Goal: Task Accomplishment & Management: Manage account settings

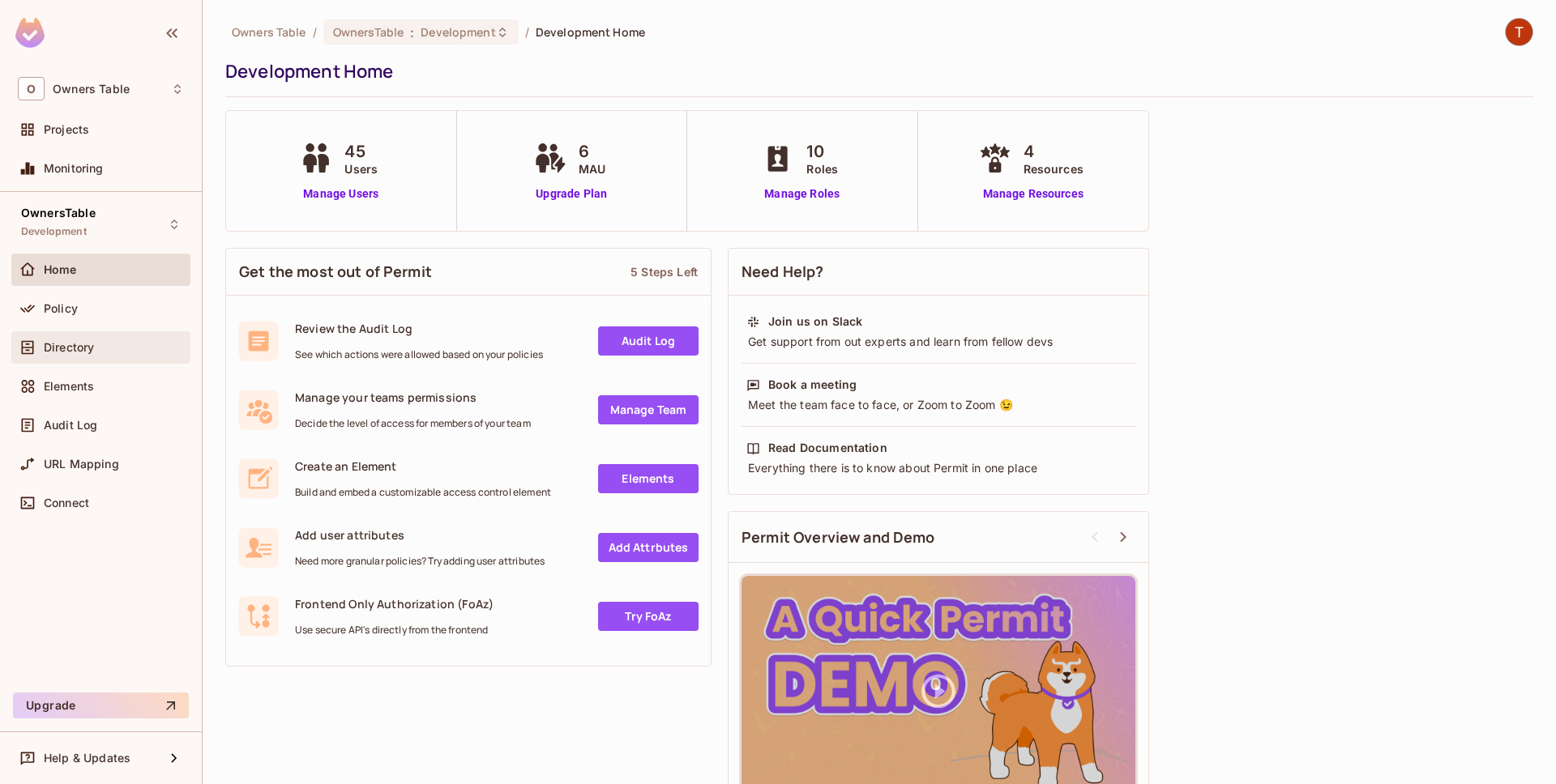
click at [111, 350] on div "Directory" at bounding box center [113, 347] width 140 height 13
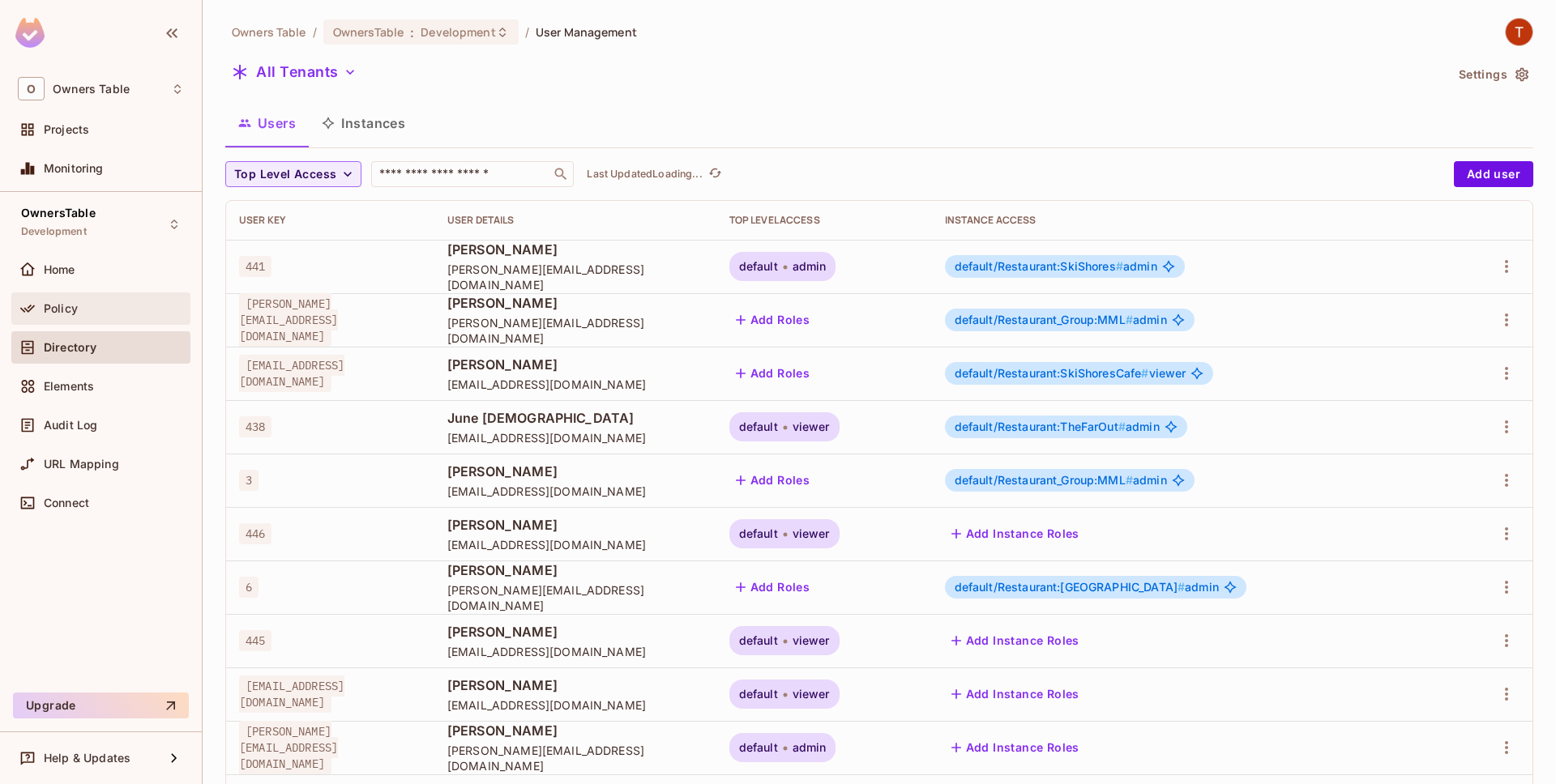
click at [113, 295] on div "Policy" at bounding box center [101, 308] width 179 height 33
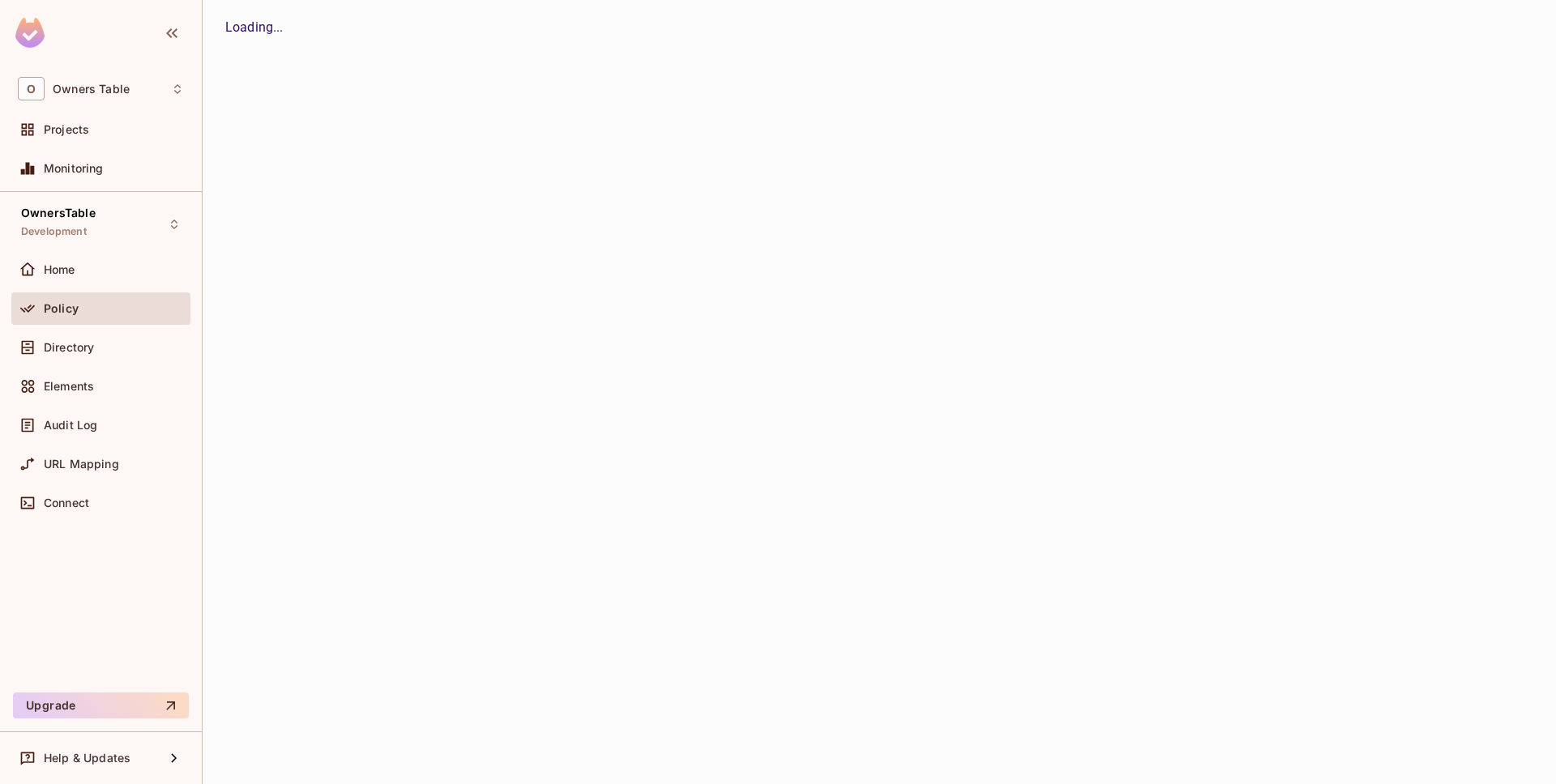
click at [118, 316] on div "Policy" at bounding box center [101, 308] width 166 height 19
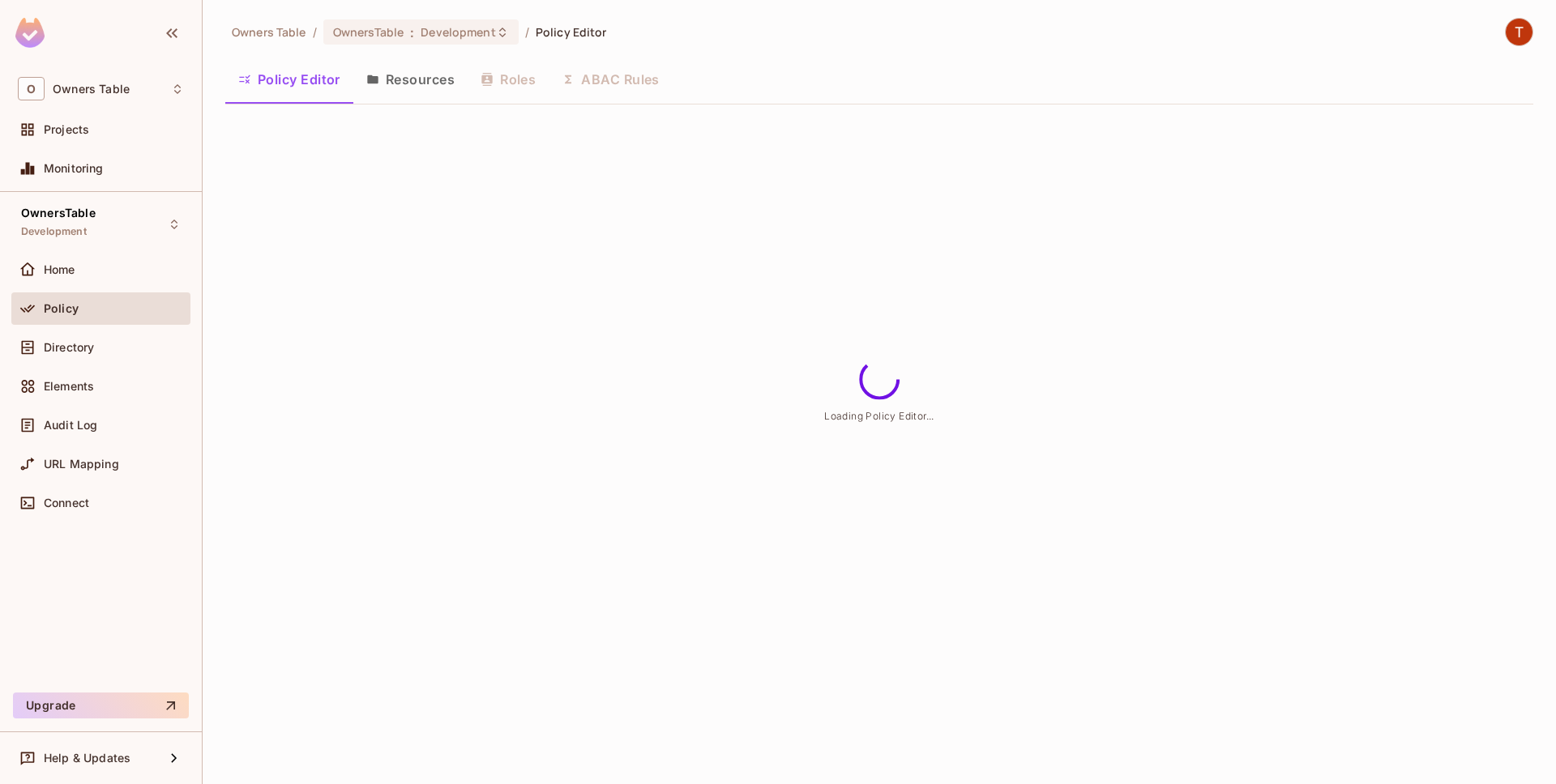
click at [409, 78] on button "Resources" at bounding box center [411, 80] width 114 height 40
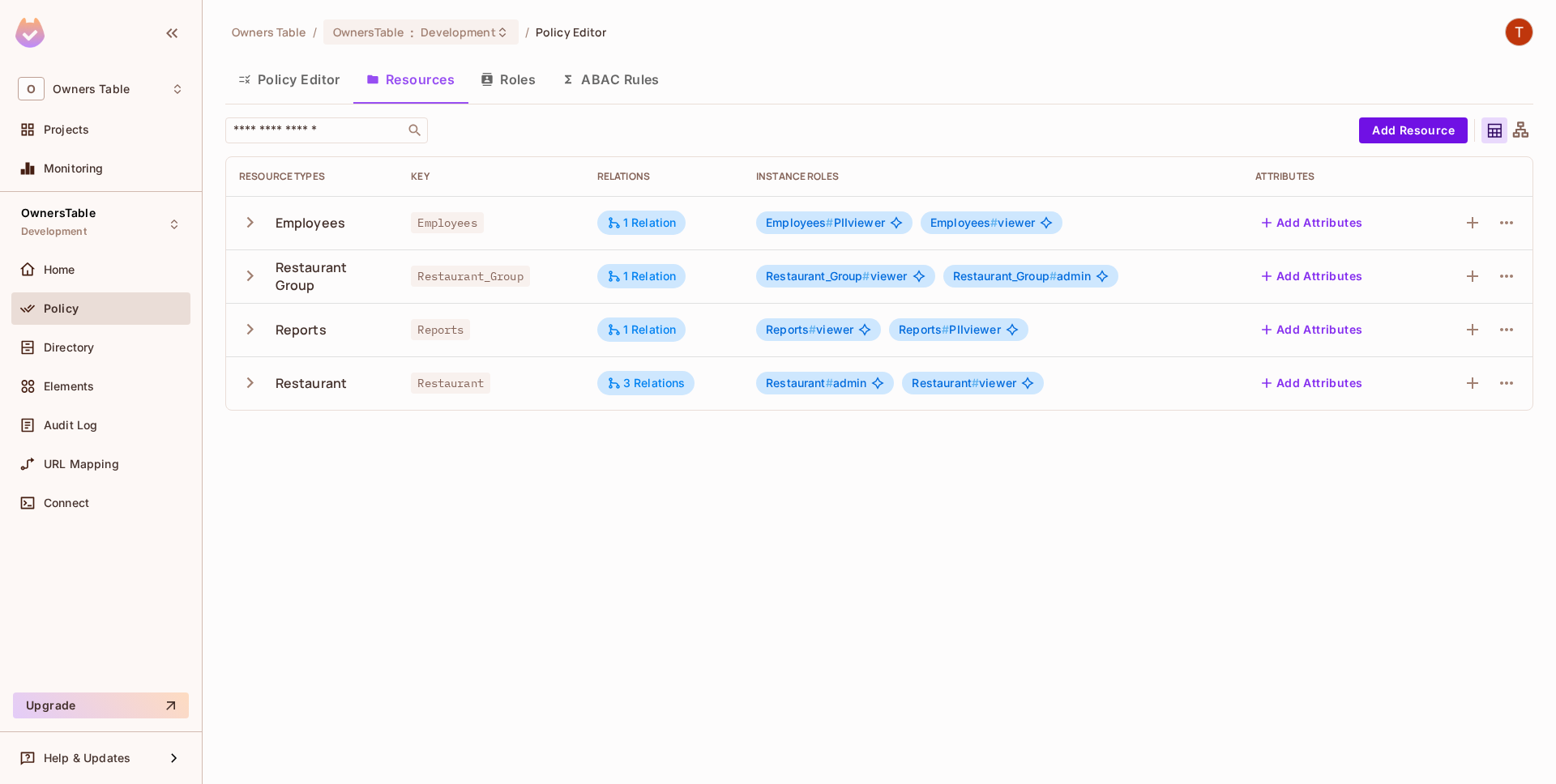
click at [256, 276] on icon "button" at bounding box center [250, 276] width 22 height 22
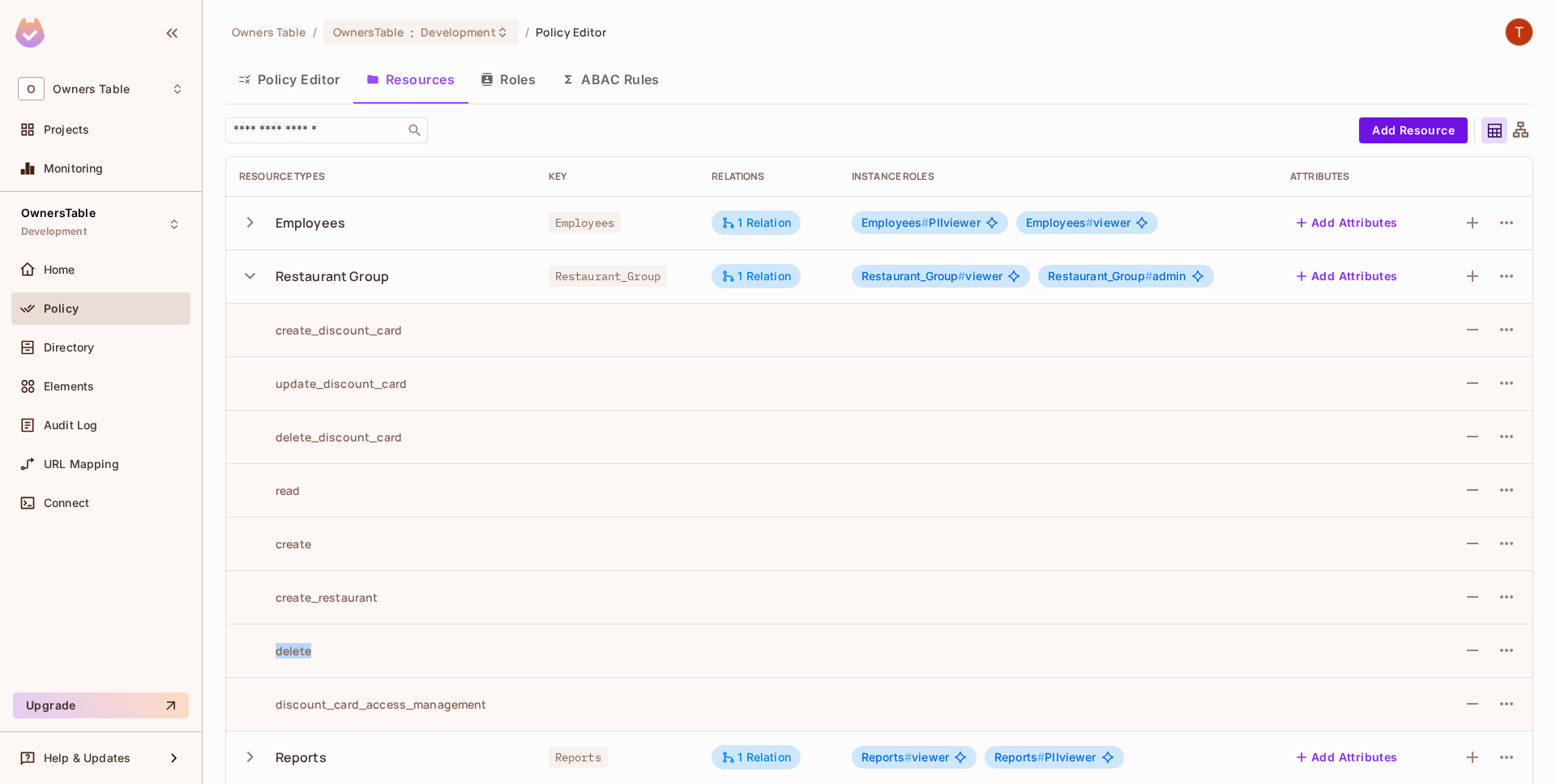
drag, startPoint x: 339, startPoint y: 649, endPoint x: 262, endPoint y: 649, distance: 77.0
click at [262, 649] on div "delete" at bounding box center [380, 651] width 283 height 15
drag, startPoint x: 271, startPoint y: 644, endPoint x: 321, endPoint y: 647, distance: 50.1
click at [321, 647] on div "delete" at bounding box center [380, 651] width 283 height 15
click at [326, 648] on div "delete" at bounding box center [380, 651] width 283 height 15
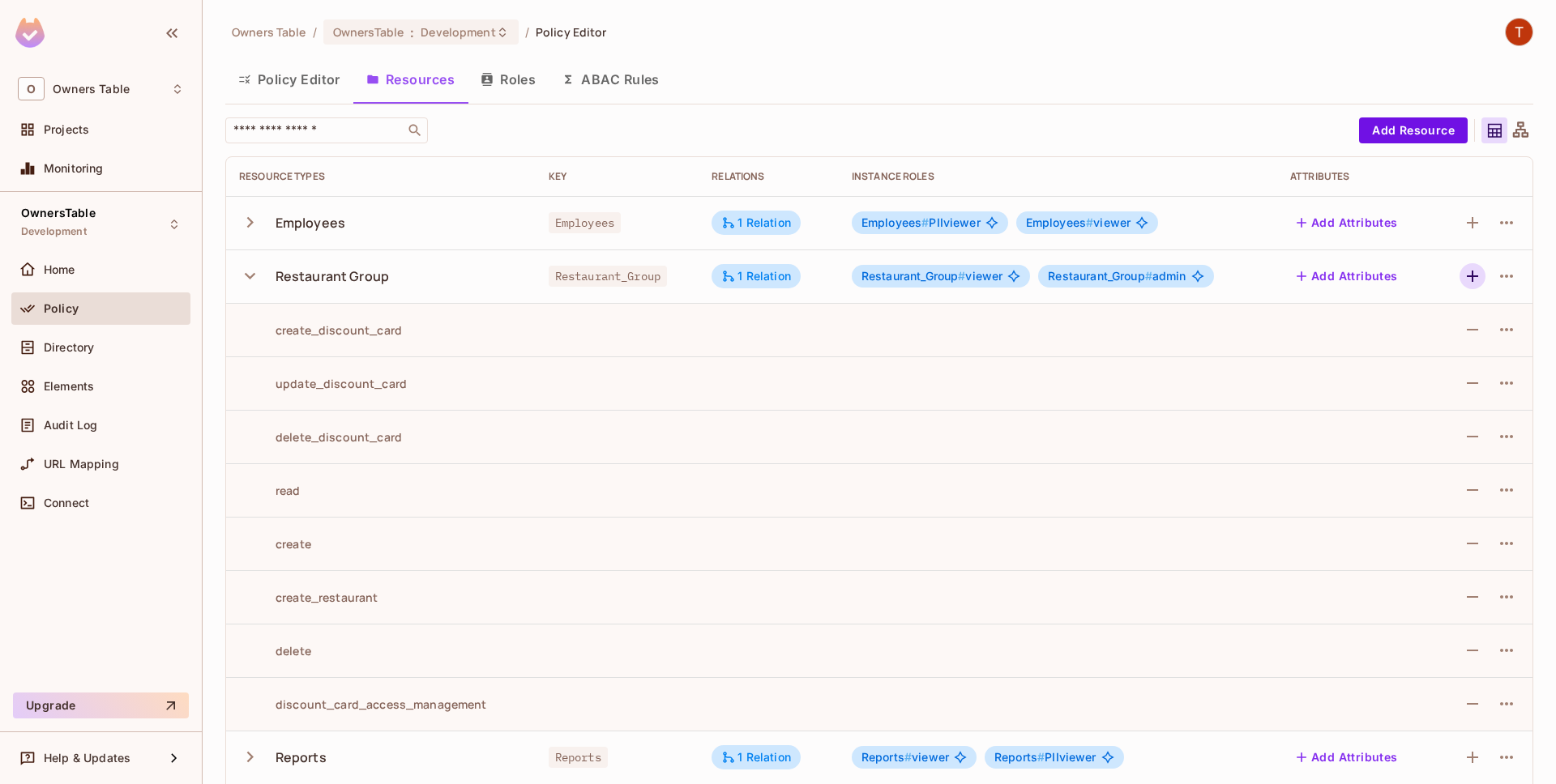
click at [1472, 277] on icon "button" at bounding box center [1472, 276] width 12 height 12
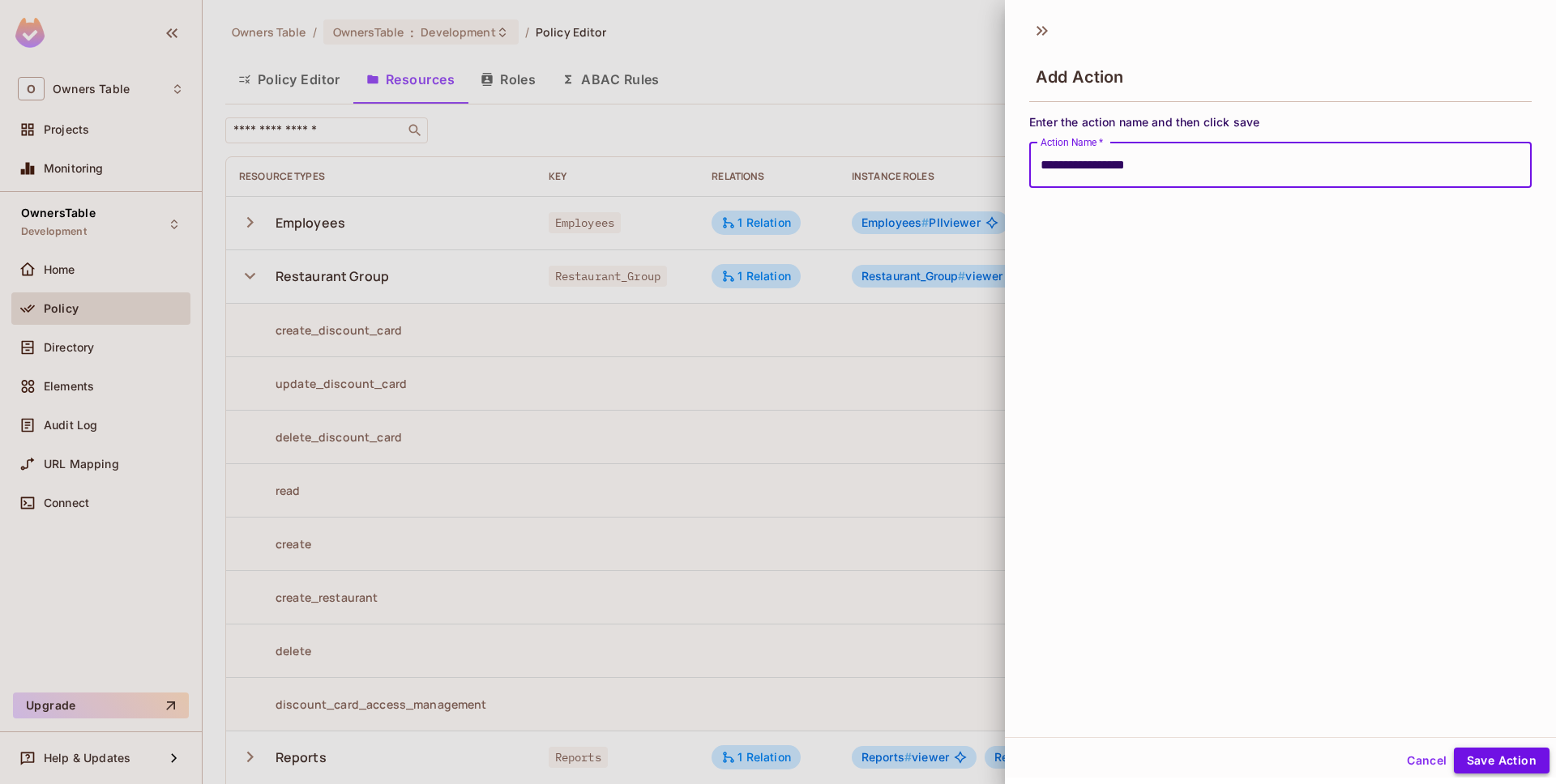
type input "**********"
click at [1502, 761] on button "Save Action" at bounding box center [1502, 761] width 96 height 26
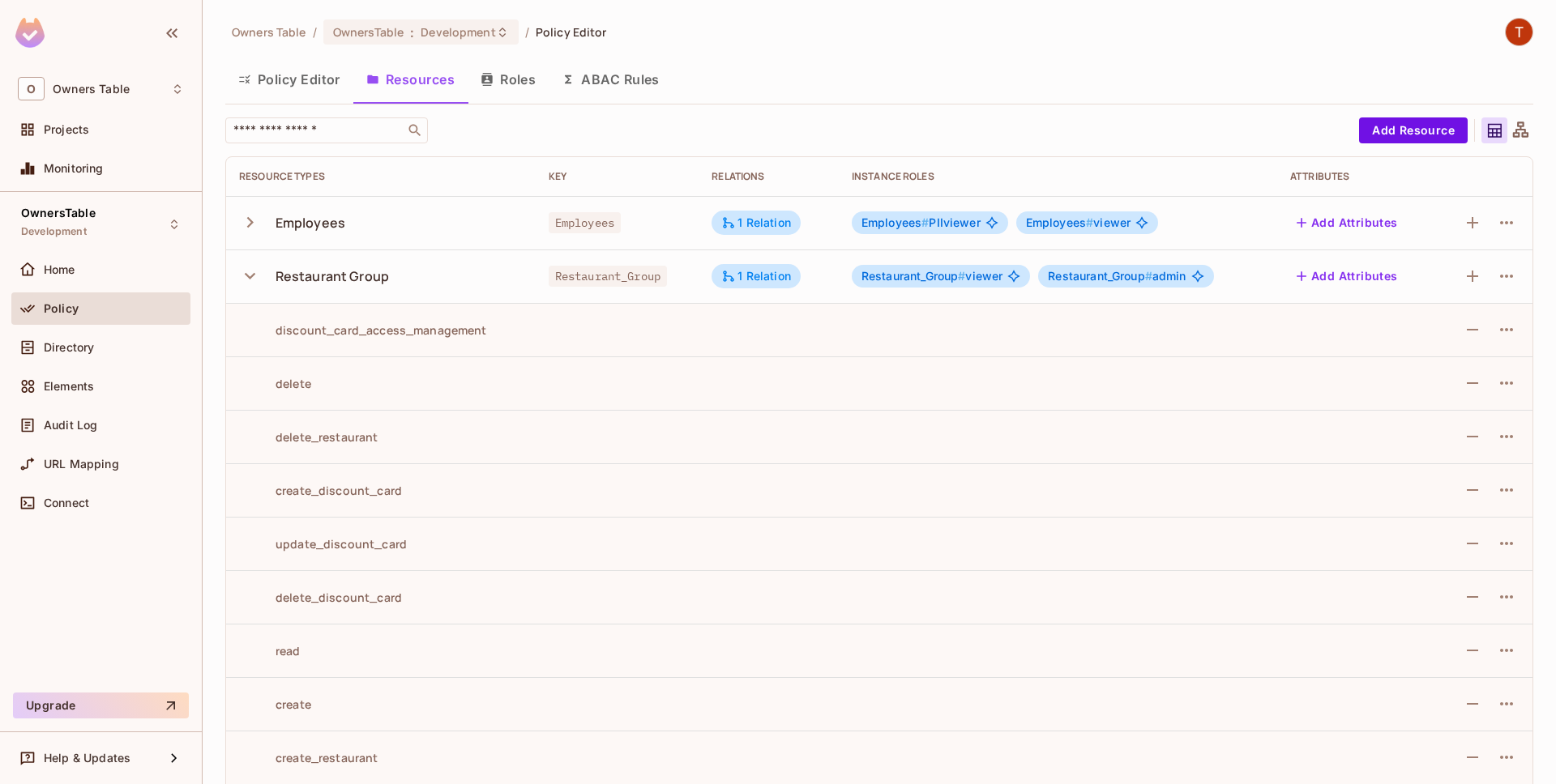
click at [247, 281] on icon "button" at bounding box center [250, 276] width 22 height 22
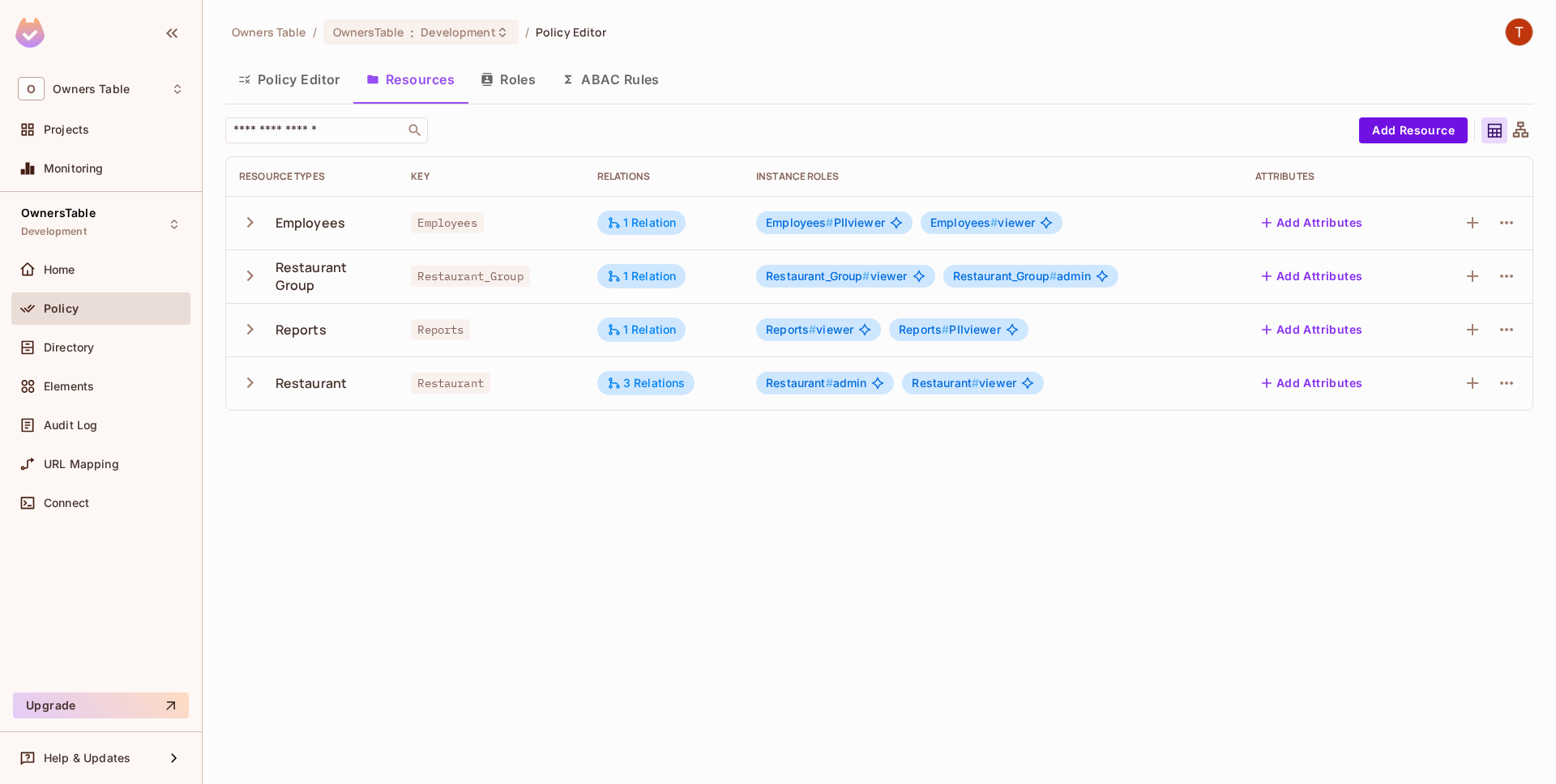
click at [246, 333] on icon "button" at bounding box center [250, 329] width 22 height 22
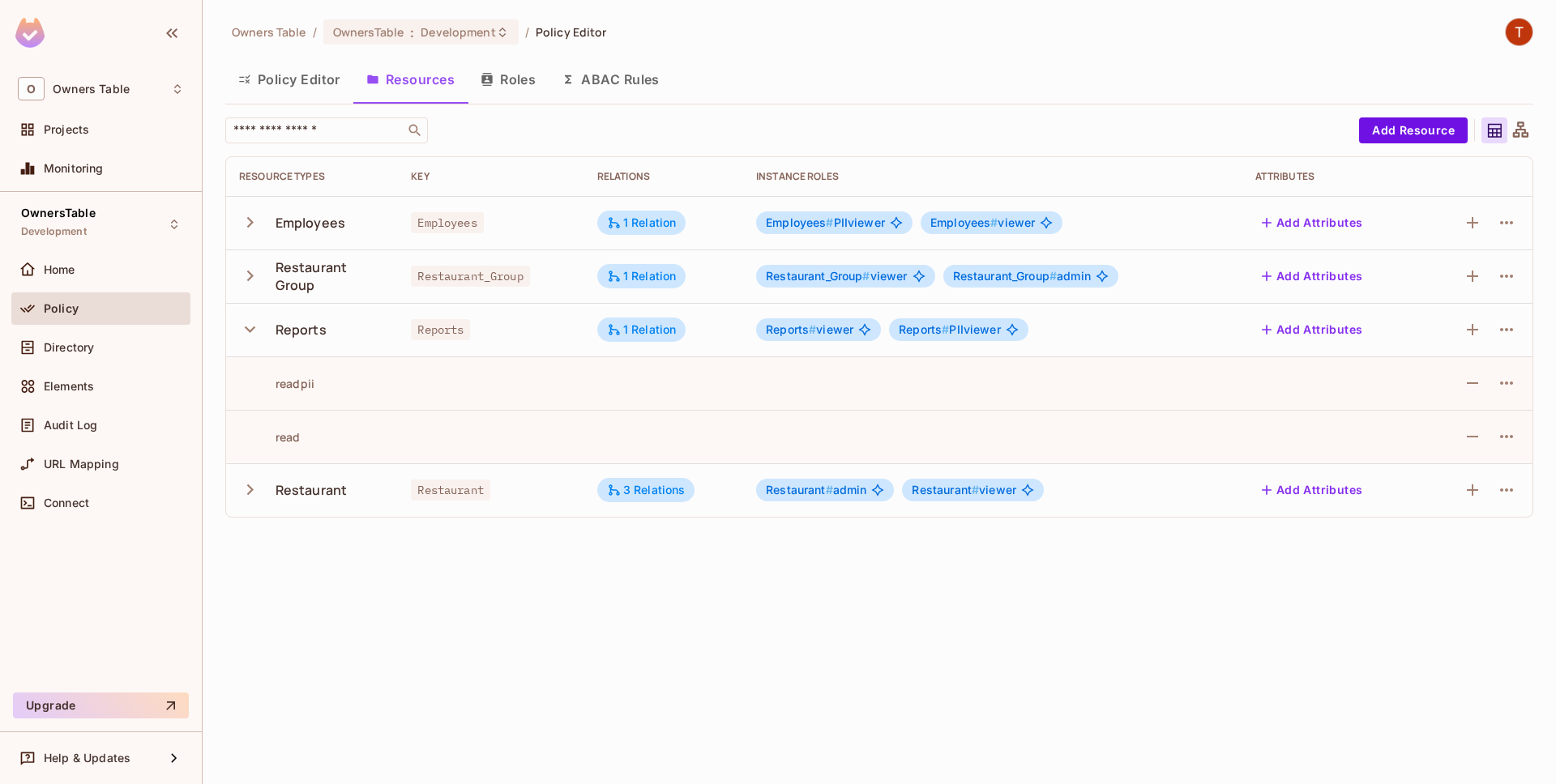
click at [255, 498] on icon "button" at bounding box center [250, 490] width 22 height 22
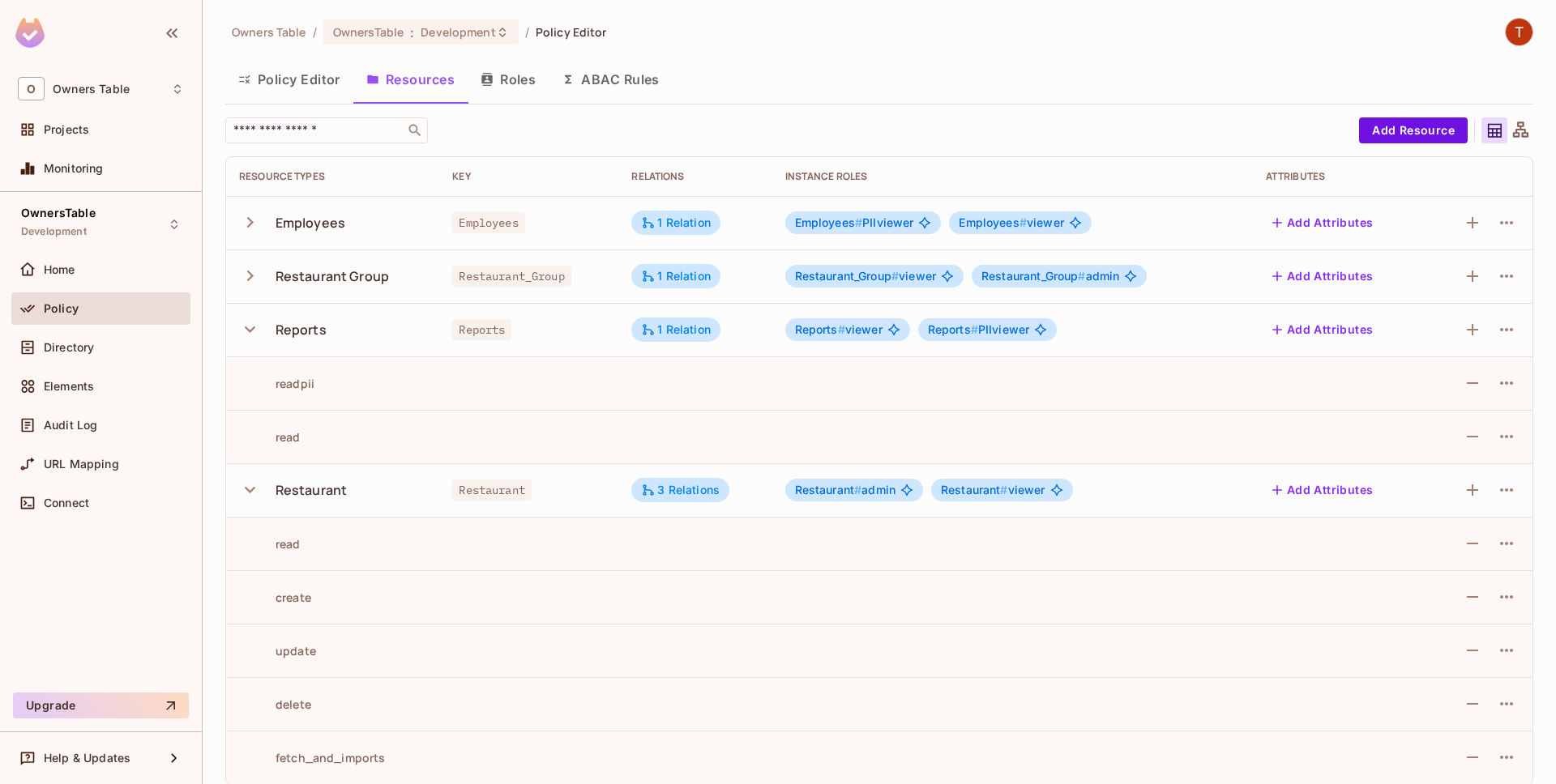
scroll to position [13, 0]
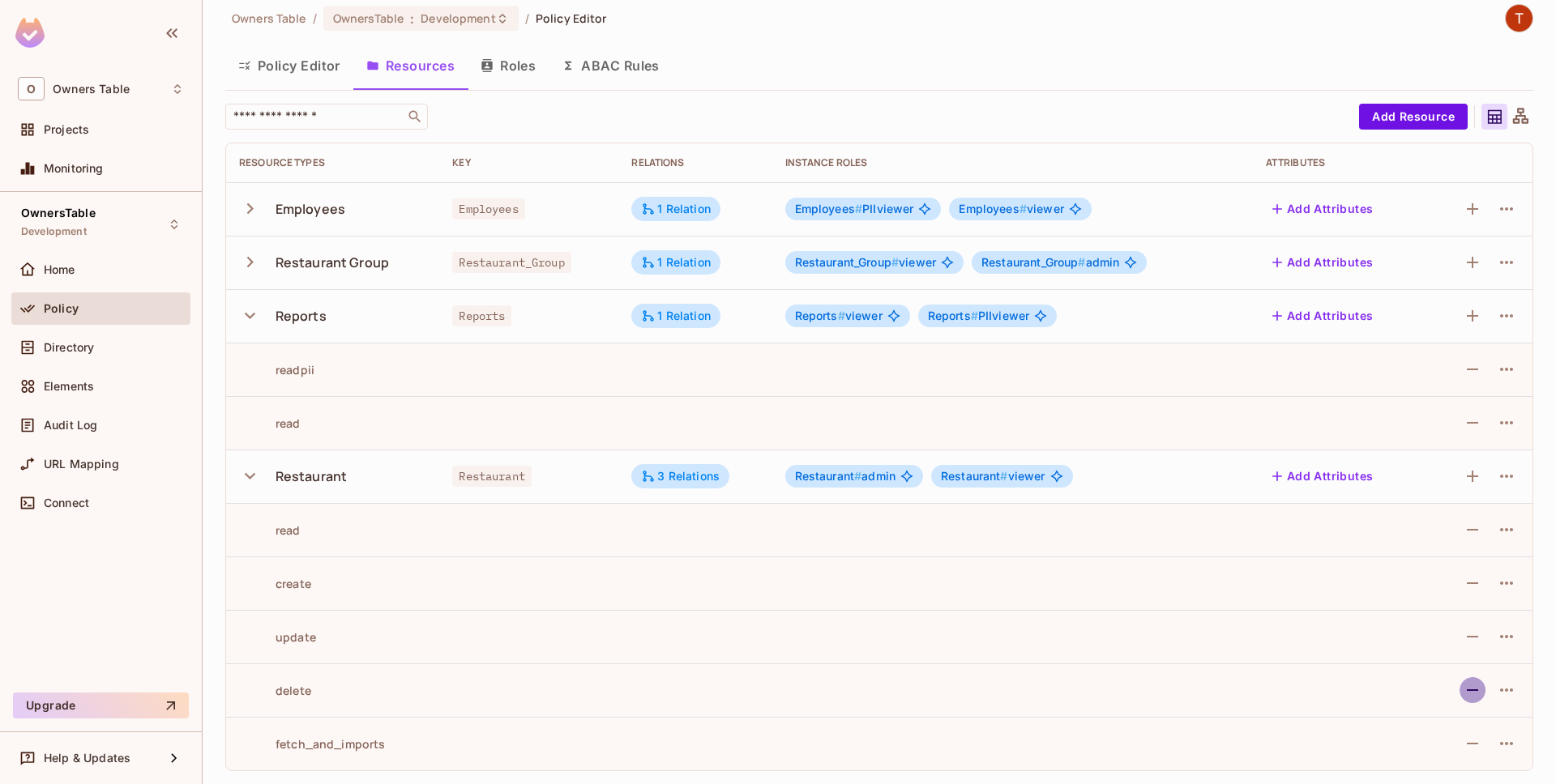
click at [1474, 697] on icon "button" at bounding box center [1472, 689] width 19 height 19
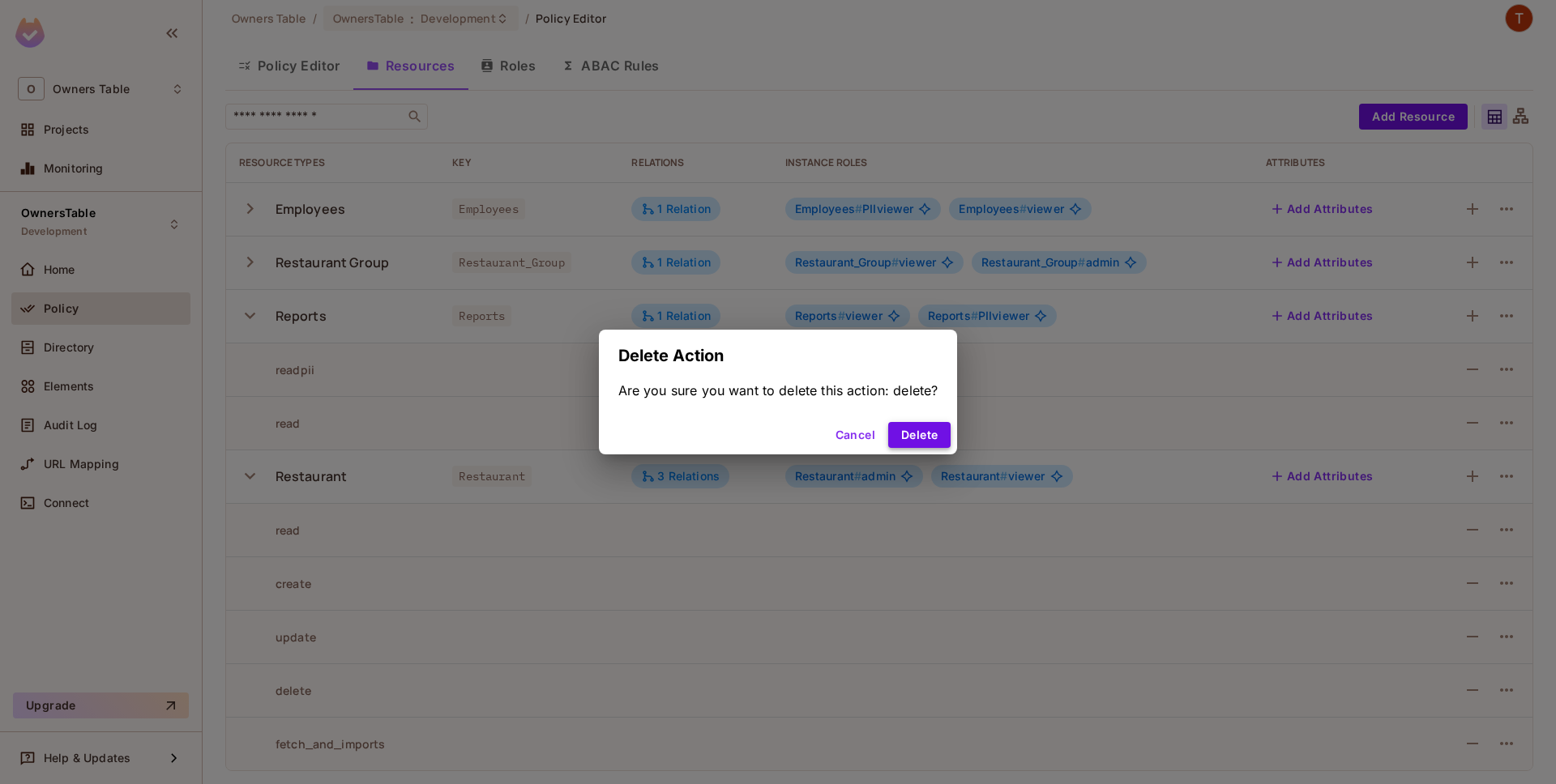
click at [923, 432] on button "Delete" at bounding box center [919, 435] width 62 height 26
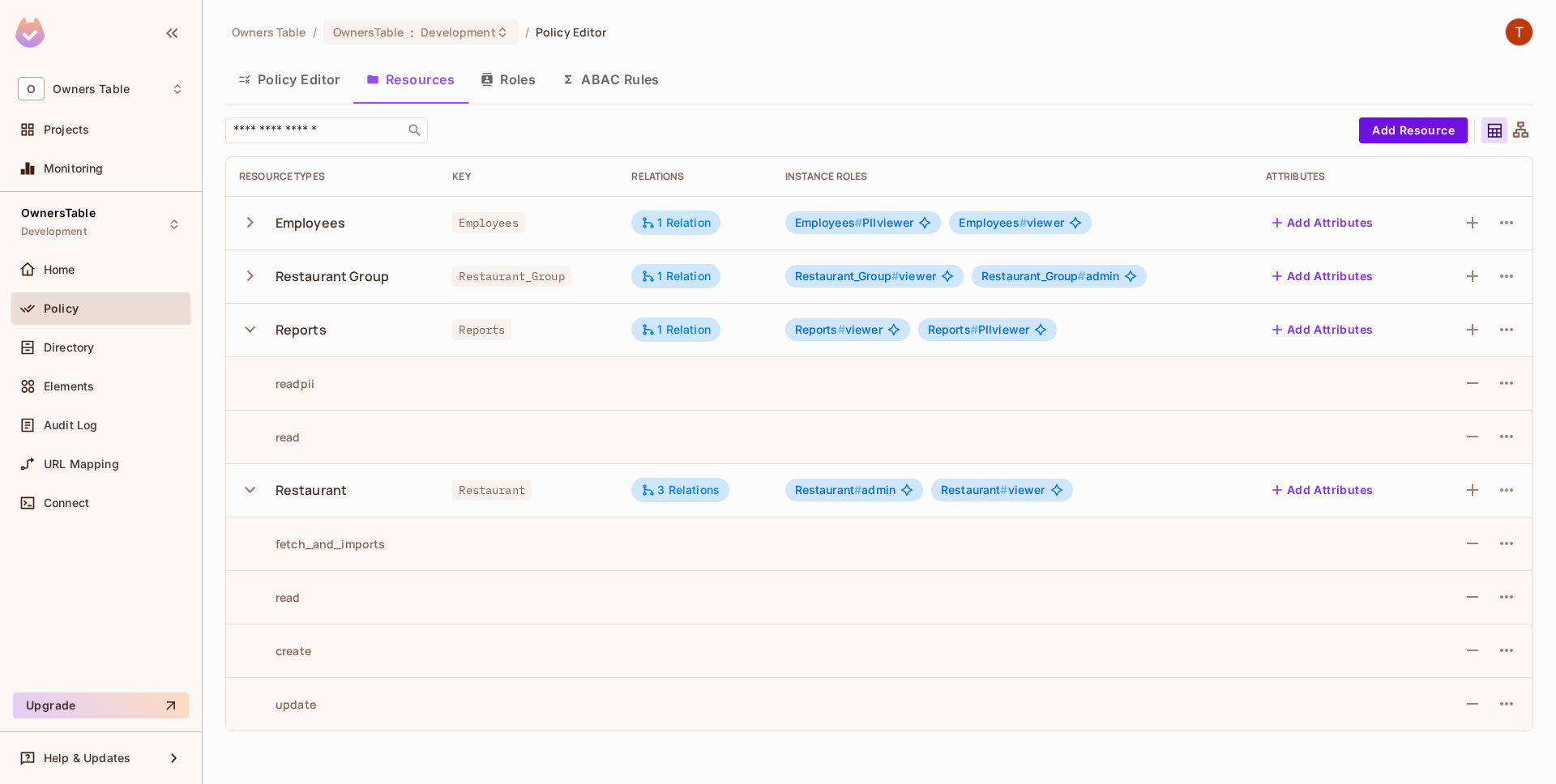
scroll to position [0, 0]
click at [318, 85] on button "Policy Editor" at bounding box center [289, 80] width 128 height 40
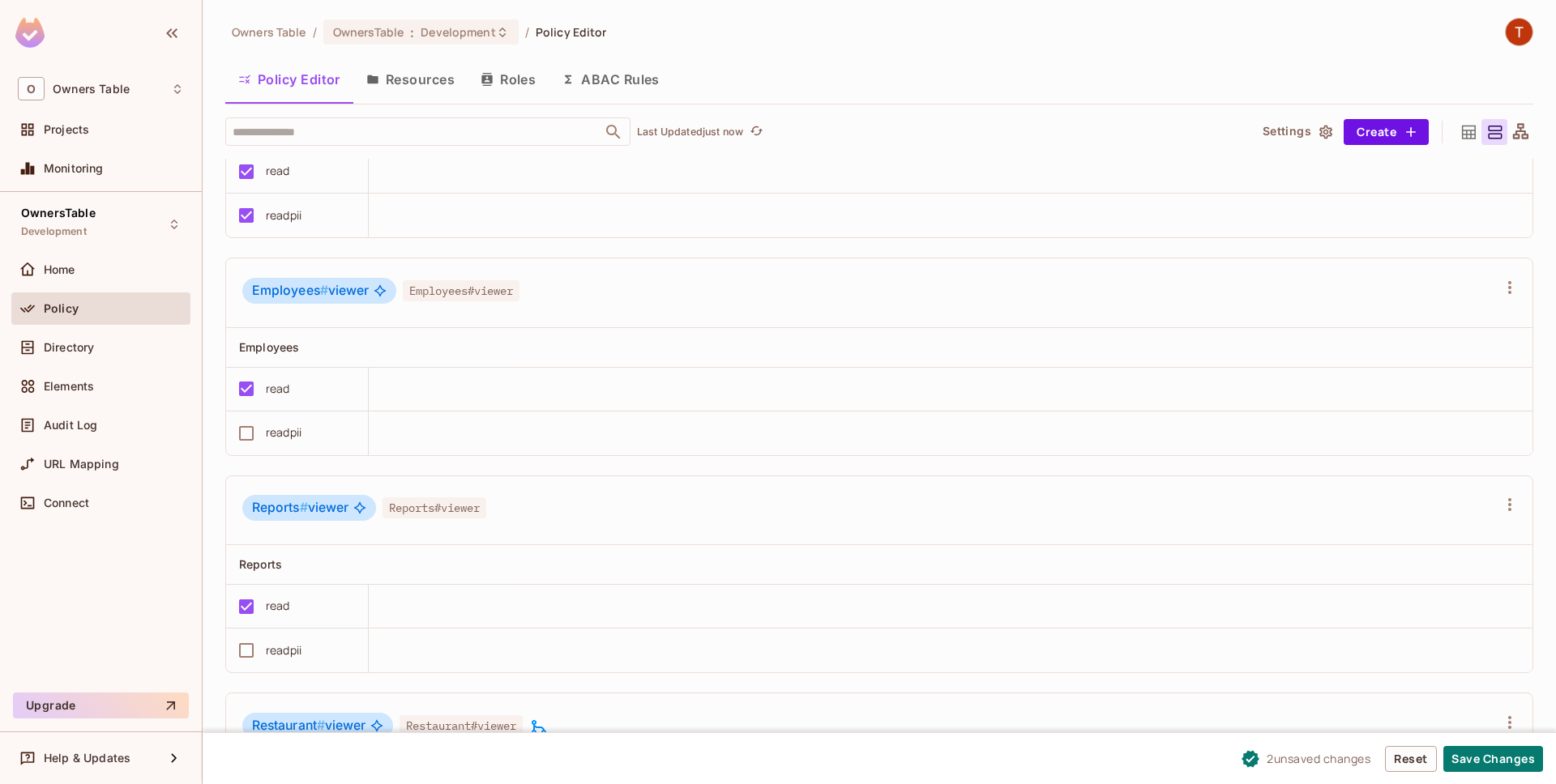
scroll to position [2216, 0]
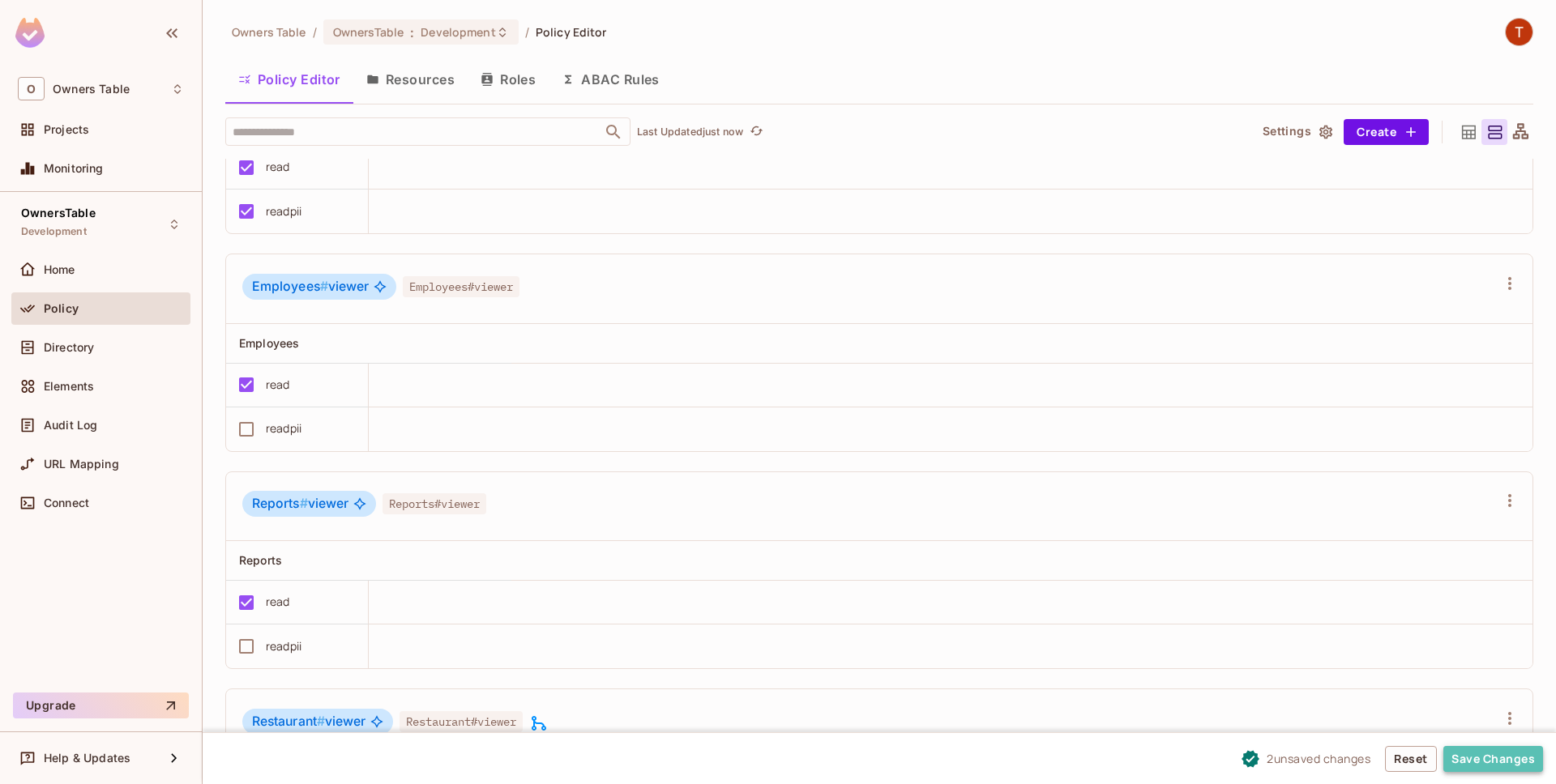
click at [1489, 751] on button "Save Changes" at bounding box center [1492, 759] width 100 height 26
